Goal: Check status: Check status

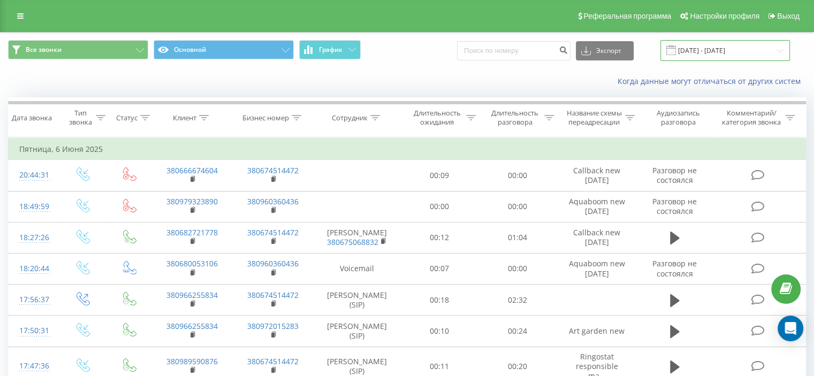
click at [728, 47] on input "[DATE] - [DATE]" at bounding box center [724, 50] width 129 height 21
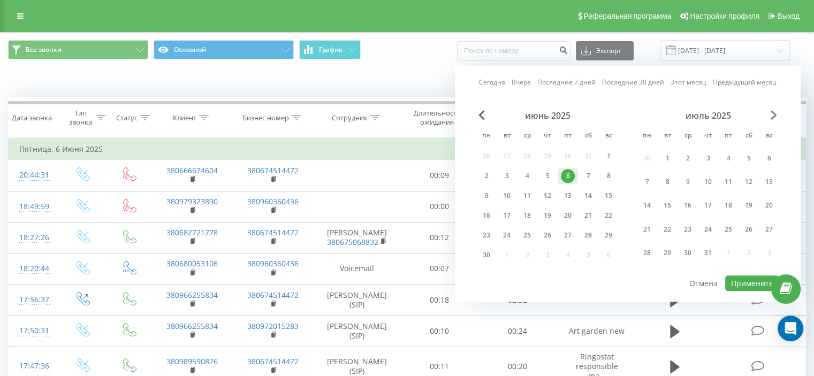
click at [773, 117] on span "Next Month" at bounding box center [773, 115] width 6 height 10
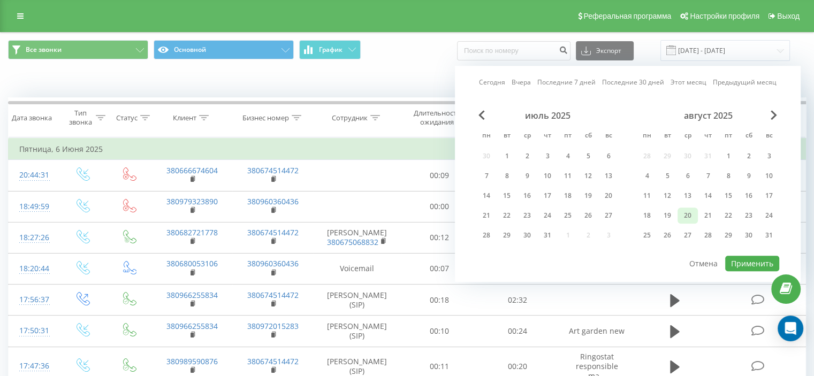
click at [693, 214] on div "20" at bounding box center [688, 216] width 14 height 14
click at [751, 262] on button "Применить" at bounding box center [752, 264] width 54 height 16
type input "[DATE] - [DATE]"
